Goal: Transaction & Acquisition: Purchase product/service

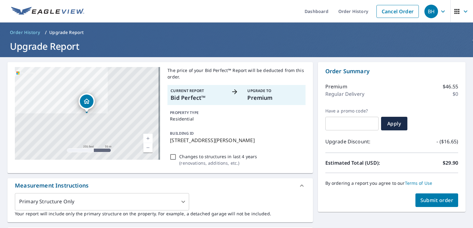
click at [423, 201] on span "Submit order" at bounding box center [436, 200] width 33 height 7
click at [432, 202] on span "Submit order" at bounding box center [436, 200] width 33 height 7
